Goal: Task Accomplishment & Management: Manage account settings

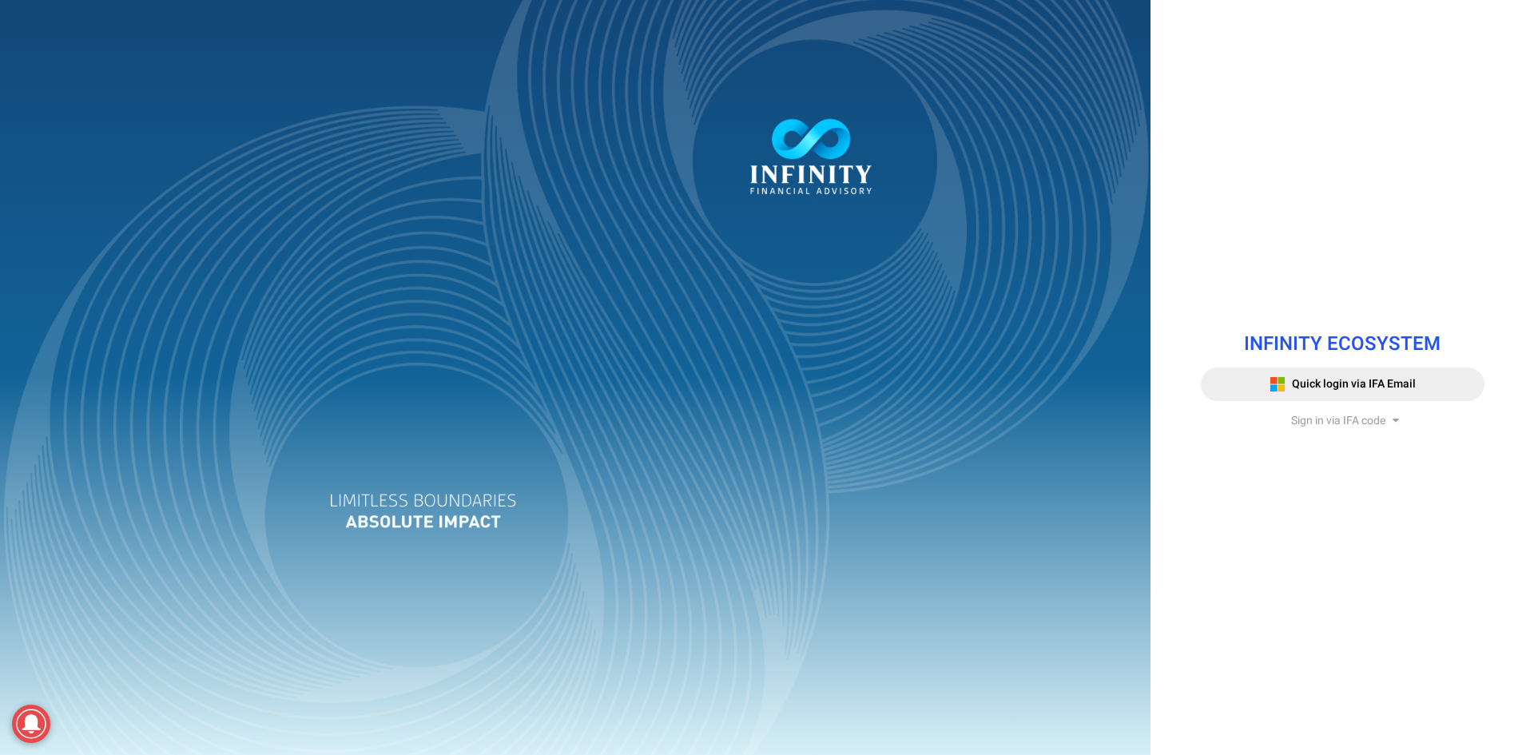
click at [1305, 413] on span "Sign in via IFA code" at bounding box center [1338, 420] width 94 height 17
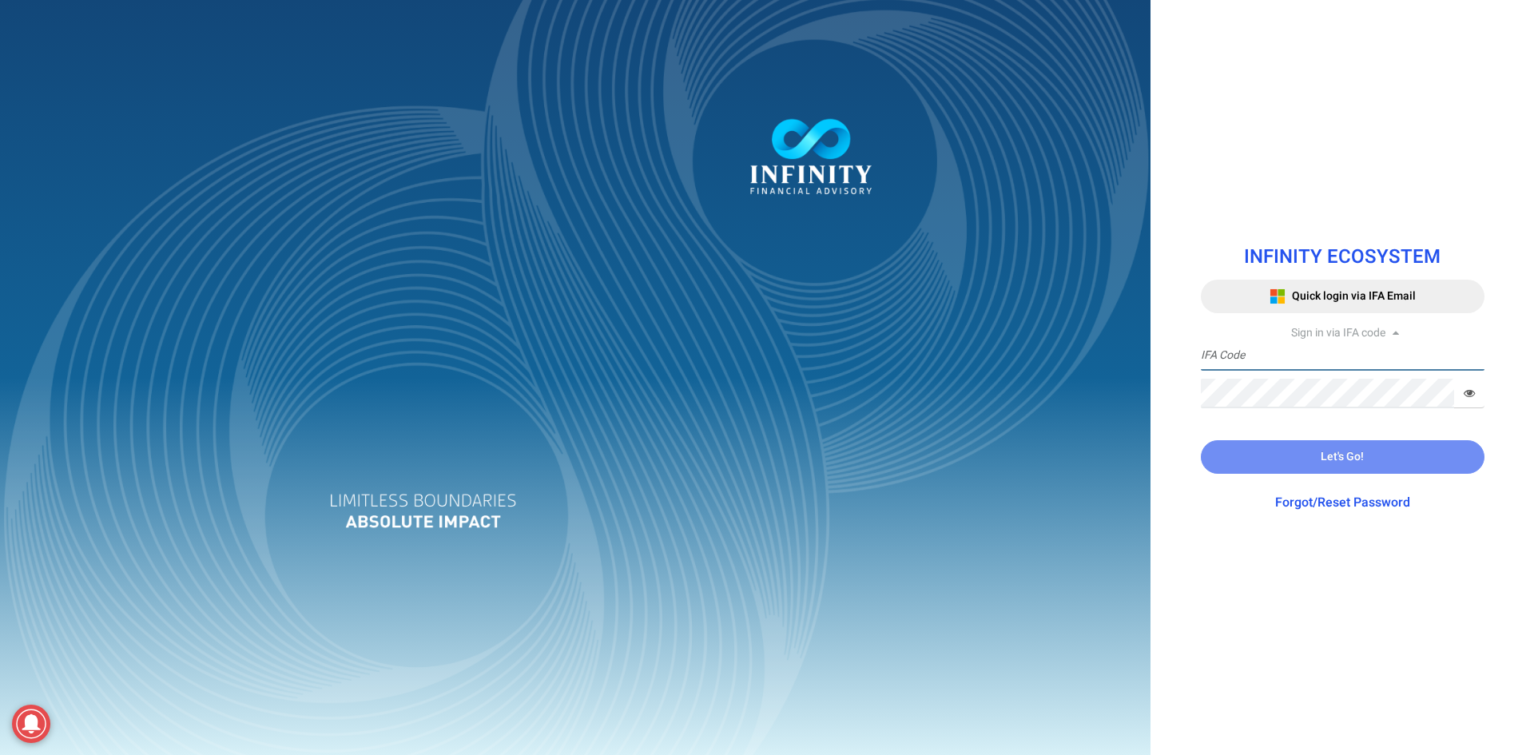
type input "IFA0168"
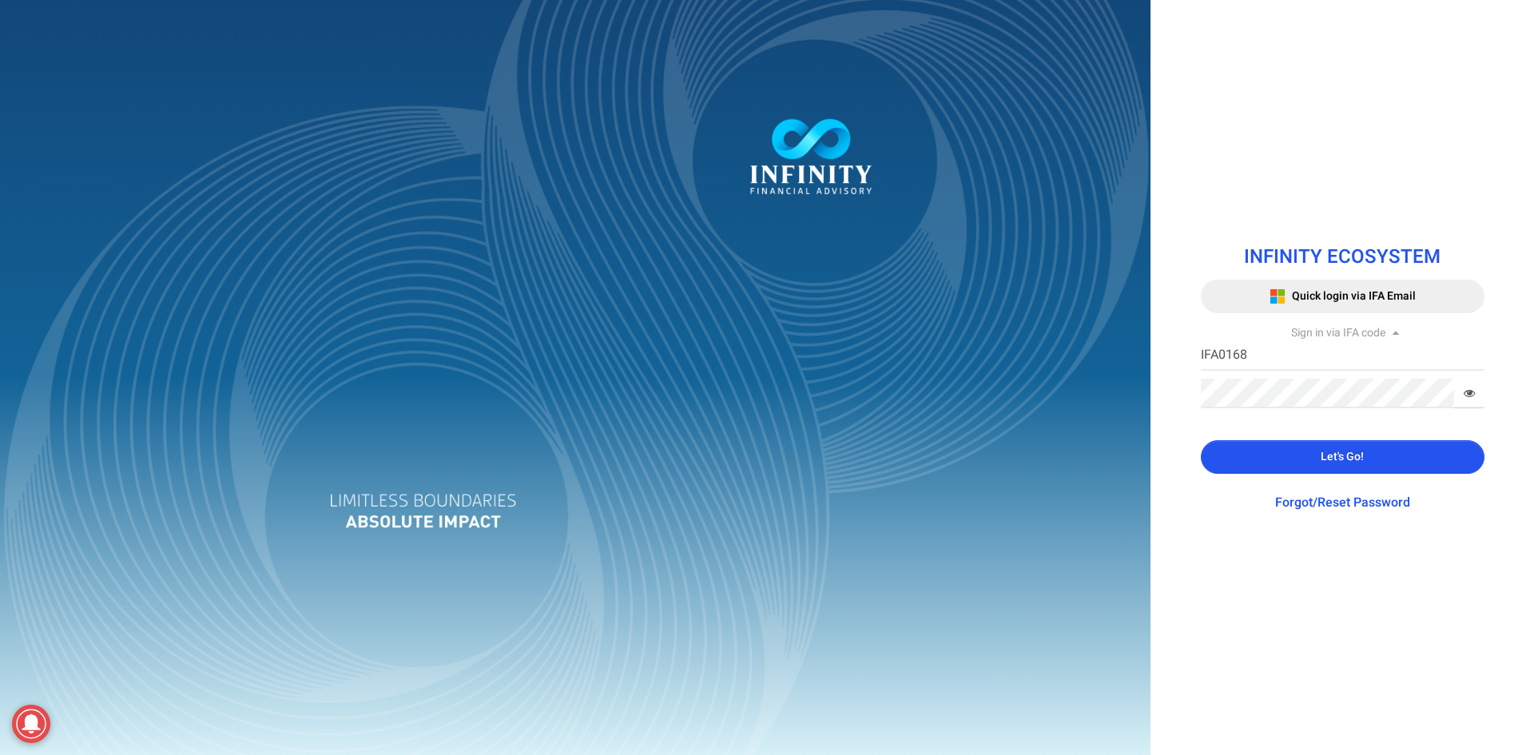
click at [1310, 460] on button "Let's Go!" at bounding box center [1343, 457] width 284 height 34
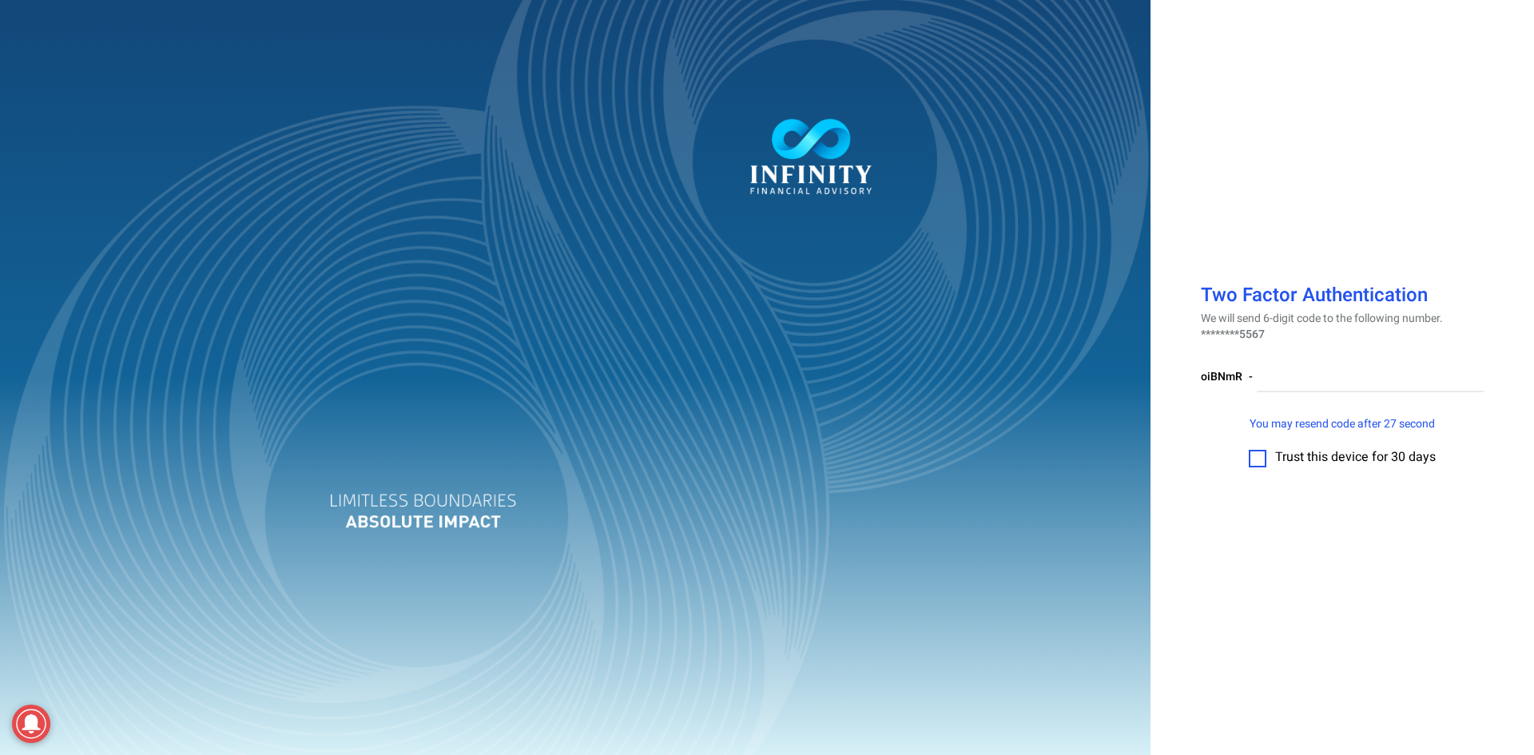
click at [1261, 459] on label at bounding box center [1258, 459] width 18 height 18
click at [1257, 453] on input "checkbox" at bounding box center [1257, 453] width 0 height 0
click at [1281, 367] on input "number" at bounding box center [1371, 378] width 228 height 30
paste input "534540"
type input "534540"
